Goal: Transaction & Acquisition: Purchase product/service

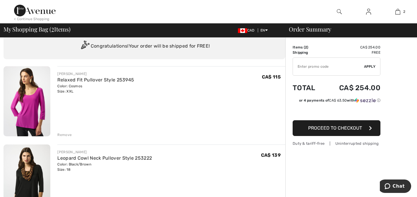
scroll to position [29, 0]
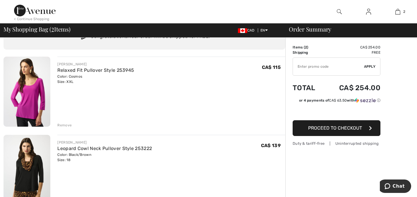
click at [322, 126] on span "Proceed to Checkout" at bounding box center [335, 128] width 54 height 6
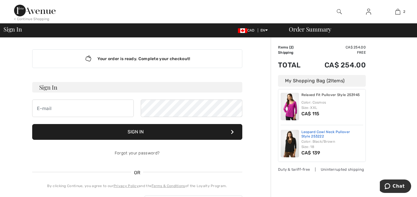
scroll to position [4, 0]
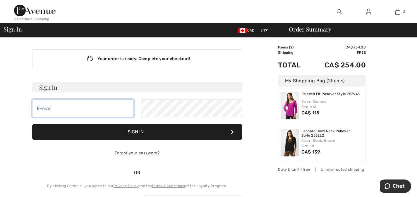
type input "dianecave@rogers.com"
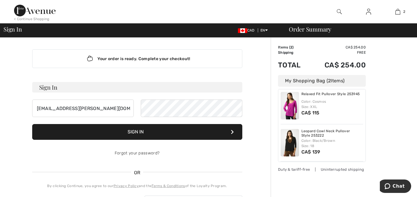
click at [139, 131] on button "Sign In" at bounding box center [137, 132] width 210 height 16
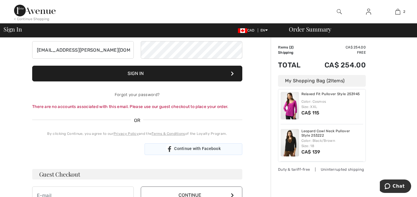
scroll to position [29, 0]
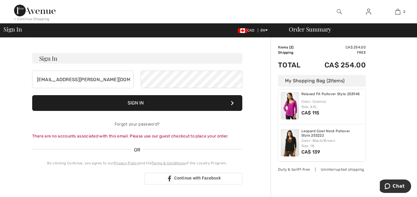
click at [232, 102] on icon at bounding box center [232, 103] width 3 height 5
click at [134, 101] on button "Sign In" at bounding box center [137, 103] width 210 height 16
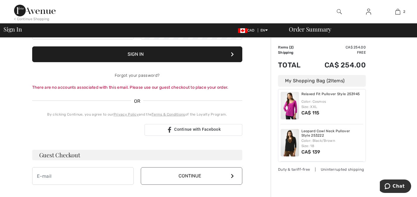
scroll to position [88, 0]
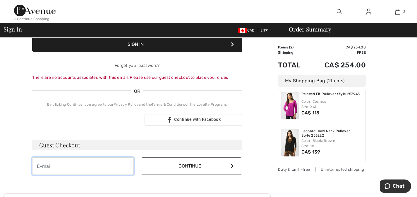
click at [44, 168] on input "email" at bounding box center [82, 167] width 101 height 18
type input "[EMAIL_ADDRESS][PERSON_NAME][DOMAIN_NAME]"
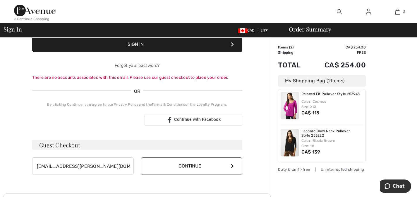
click at [193, 166] on button "Continue" at bounding box center [191, 167] width 101 height 18
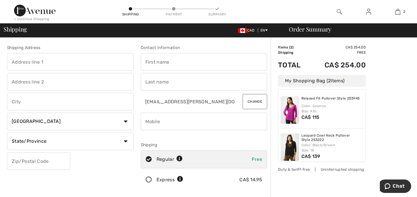
click at [144, 69] on input "text" at bounding box center [204, 62] width 127 height 18
type input "Diane"
click at [148, 81] on input "text" at bounding box center [204, 82] width 127 height 18
type input "Cave"
click at [146, 124] on input "phone" at bounding box center [204, 122] width 127 height 18
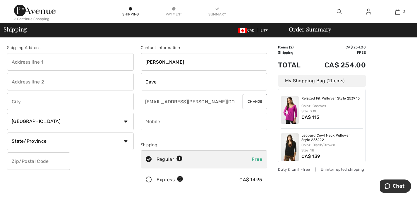
type input "4164008331"
click at [13, 60] on input "text" at bounding box center [70, 62] width 127 height 18
type input "[PERSON_NAME]"
click at [15, 79] on input "text" at bounding box center [70, 82] width 127 height 18
type input "[DATE][STREET_ADDRESS][DATE]"
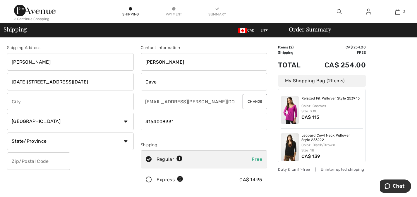
click at [16, 100] on input "text" at bounding box center [70, 102] width 127 height 18
type input "Pickering"
click at [18, 161] on input "text" at bounding box center [38, 162] width 63 height 18
type input "L1V6B4"
click at [124, 141] on select "State/Province Alberta British Columbia Manitoba New Brunswick Newfoundland and…" at bounding box center [70, 142] width 127 height 18
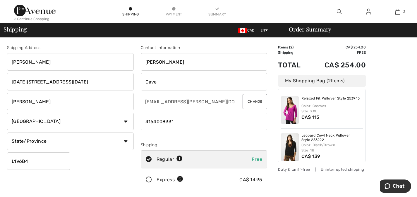
select select "ON"
click at [7, 133] on select "State/Province Alberta British Columbia Manitoba New Brunswick Newfoundland and…" at bounding box center [70, 142] width 127 height 18
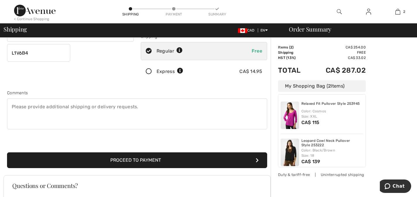
scroll to position [117, 0]
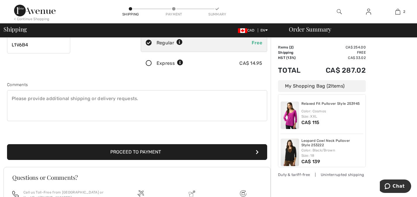
click at [148, 151] on button "Proceed to Payment" at bounding box center [137, 152] width 260 height 16
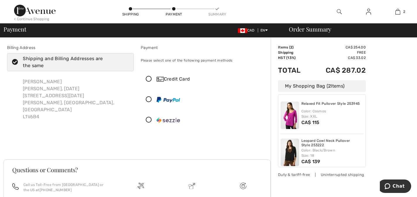
click at [171, 80] on div "Credit Card" at bounding box center [209, 79] width 106 height 7
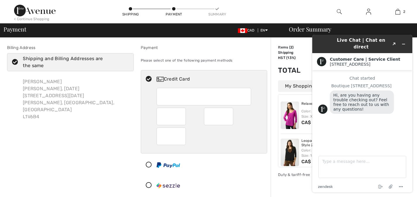
click at [161, 134] on div at bounding box center [170, 137] width 29 height 18
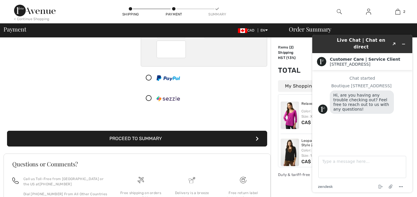
scroll to position [88, 0]
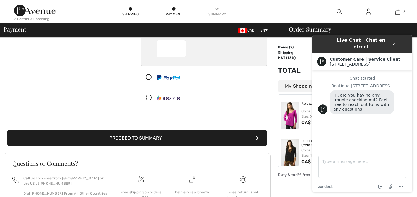
click at [157, 136] on button "Proceed to Summary" at bounding box center [137, 138] width 260 height 16
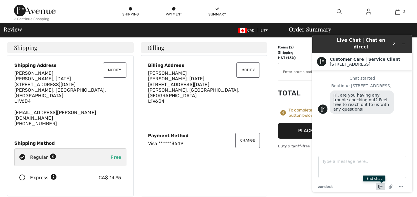
click at [380, 187] on icon "End chat" at bounding box center [381, 186] width 2 height 1
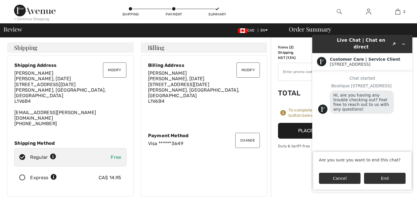
click at [340, 180] on button "Cancel" at bounding box center [340, 178] width 42 height 11
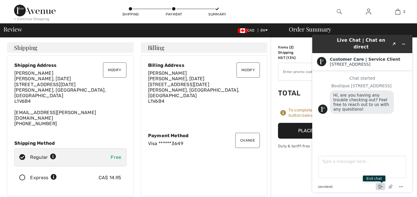
click at [379, 187] on icon "End chat" at bounding box center [380, 187] width 7 height 7
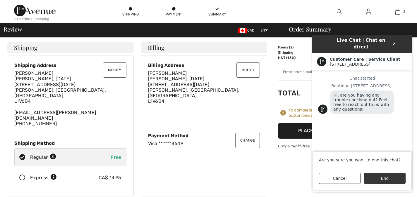
click at [382, 181] on button "End" at bounding box center [385, 178] width 42 height 11
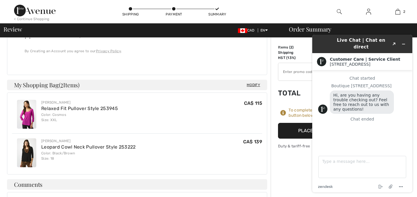
scroll to position [231, 0]
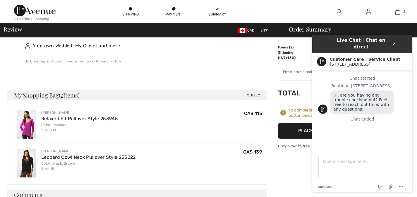
click at [293, 129] on button "Place Your Order" at bounding box center [322, 131] width 88 height 16
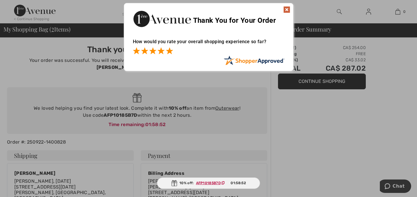
click at [170, 53] on span at bounding box center [169, 50] width 7 height 7
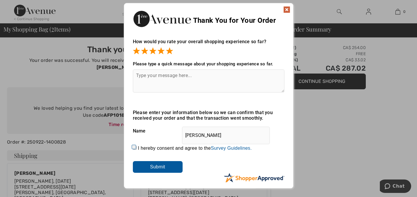
click at [160, 164] on input "Submit" at bounding box center [158, 167] width 50 height 12
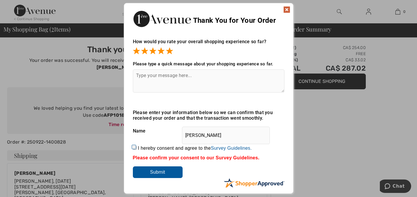
click at [133, 146] on input "I hereby consent and agree to the By submitting a review, you grant permission …" at bounding box center [135, 148] width 4 height 4
checkbox input "true"
click at [155, 170] on input "Submit" at bounding box center [158, 173] width 50 height 12
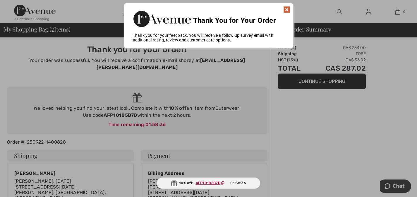
click at [285, 9] on img at bounding box center [286, 9] width 7 height 7
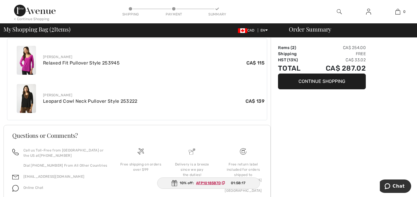
scroll to position [235, 0]
